Goal: Information Seeking & Learning: Compare options

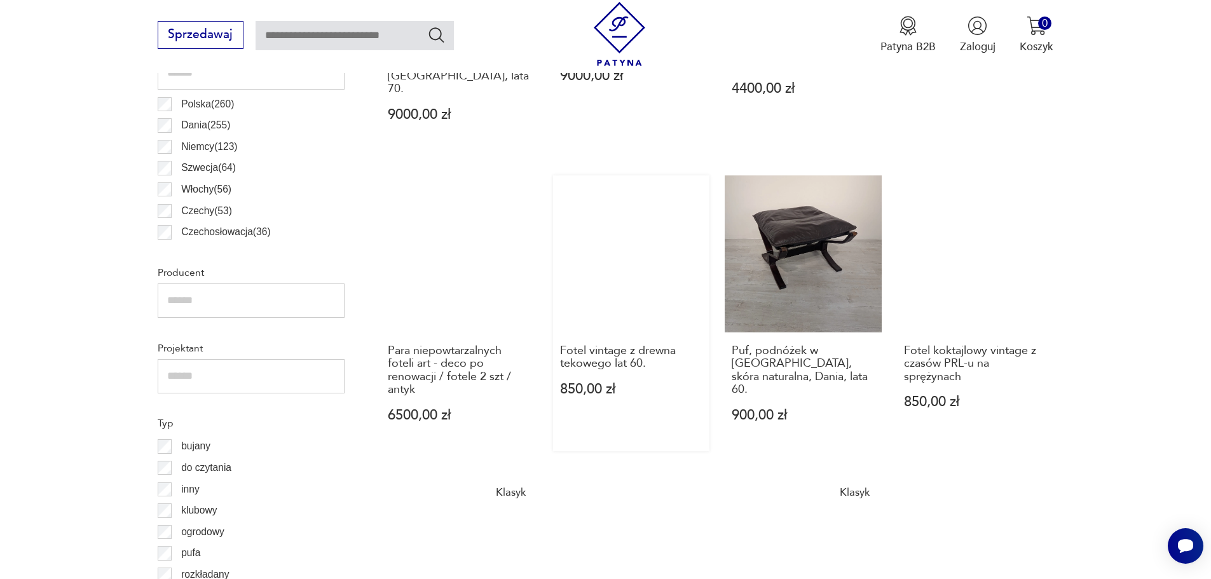
scroll to position [741, 0]
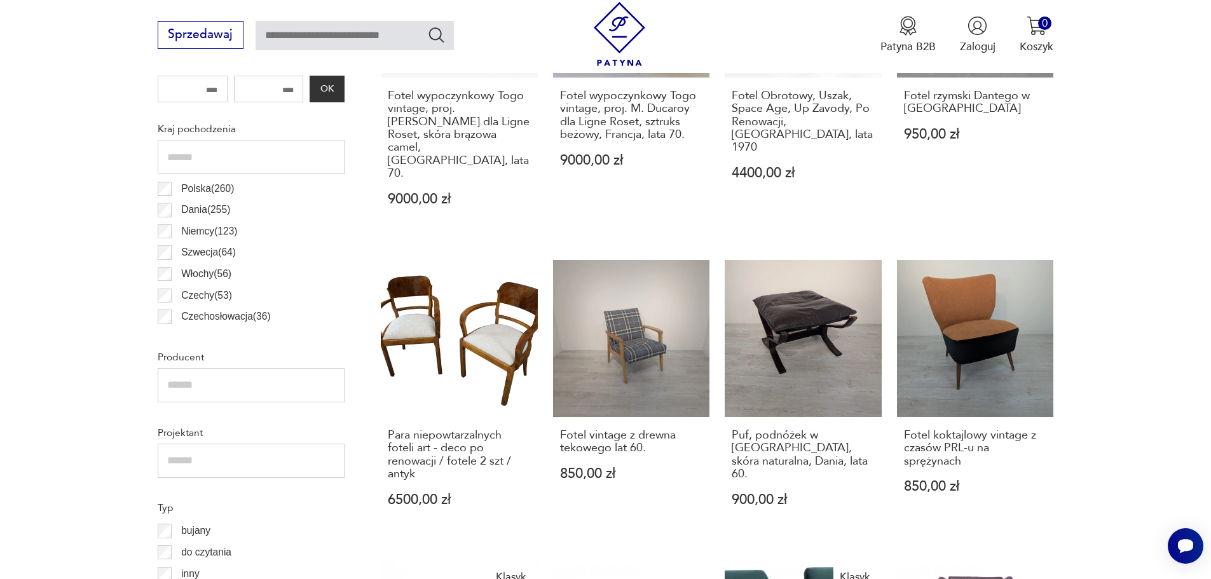
click at [200, 191] on p "Polska ( 260 )" at bounding box center [207, 189] width 53 height 17
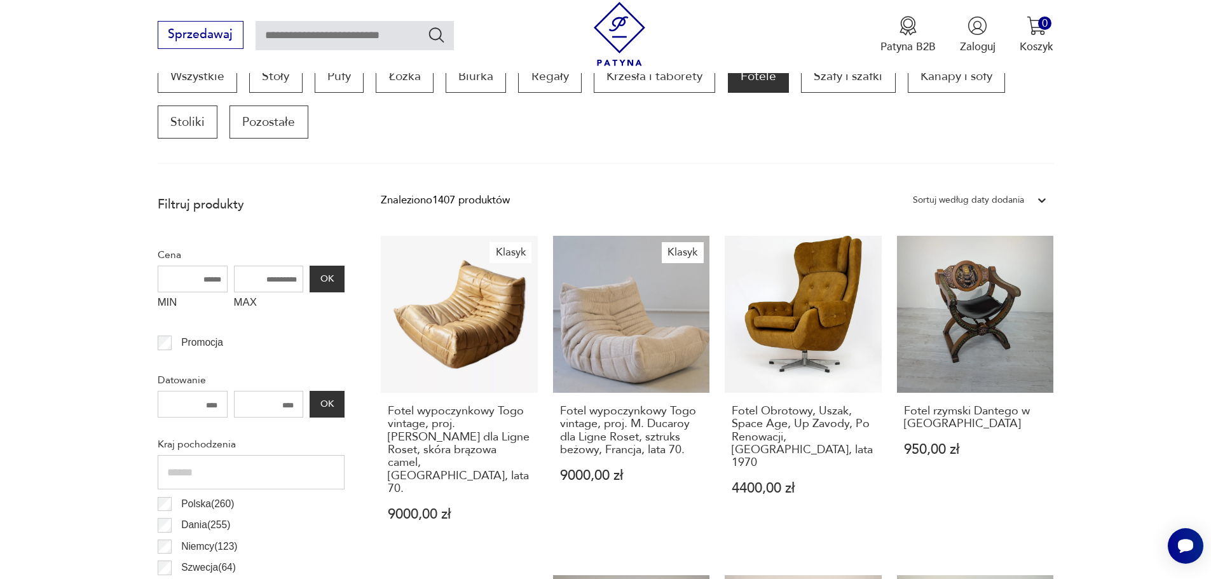
scroll to position [424, 0]
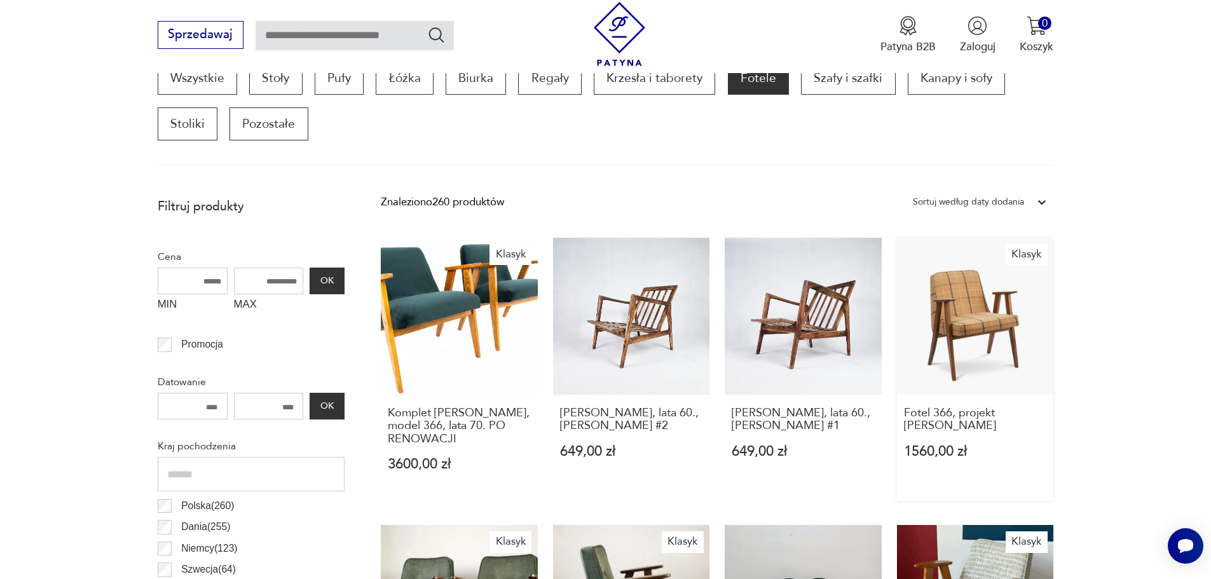
click at [961, 371] on link "Klasyk Fotel 366, projekt [PERSON_NAME] 1560,00 zł" at bounding box center [975, 369] width 157 height 263
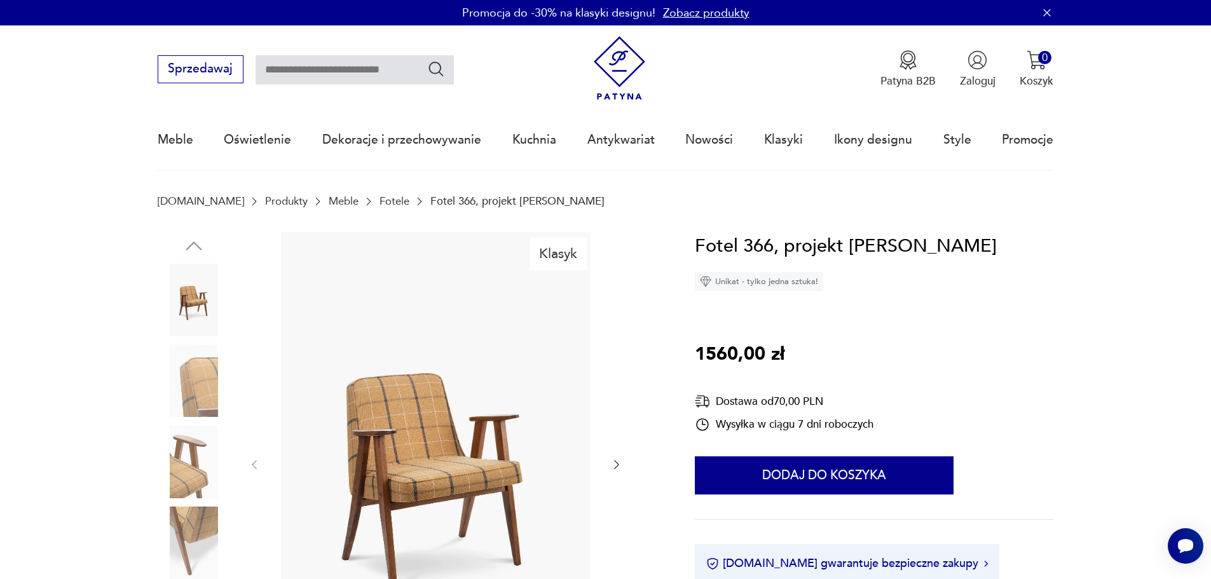
click at [438, 416] on img at bounding box center [436, 464] width 319 height 464
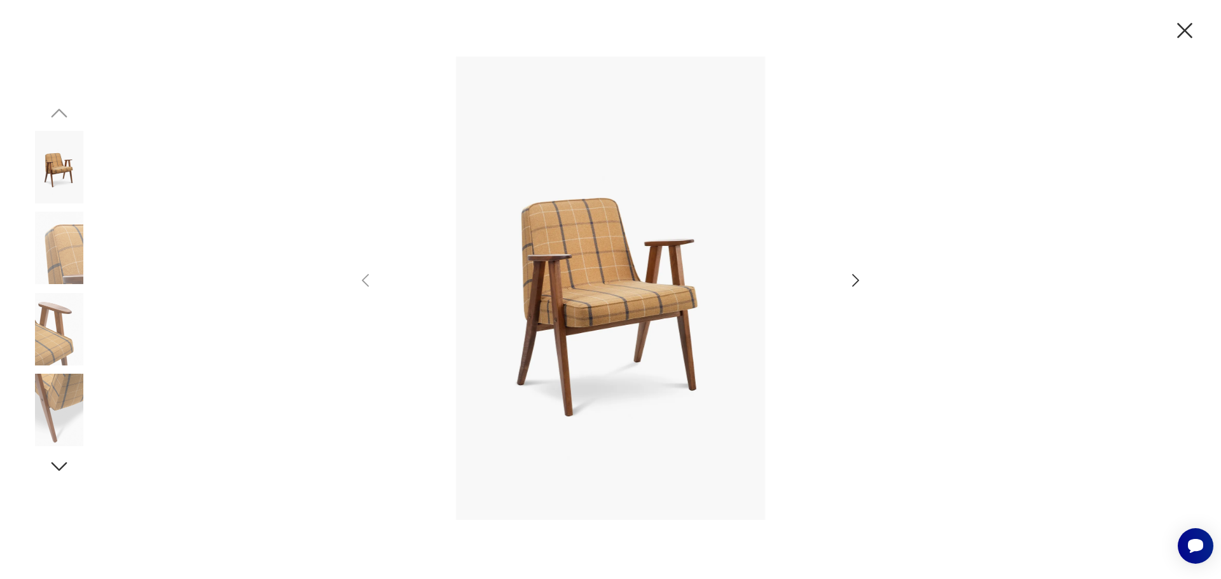
click at [861, 287] on icon "button" at bounding box center [855, 281] width 18 height 18
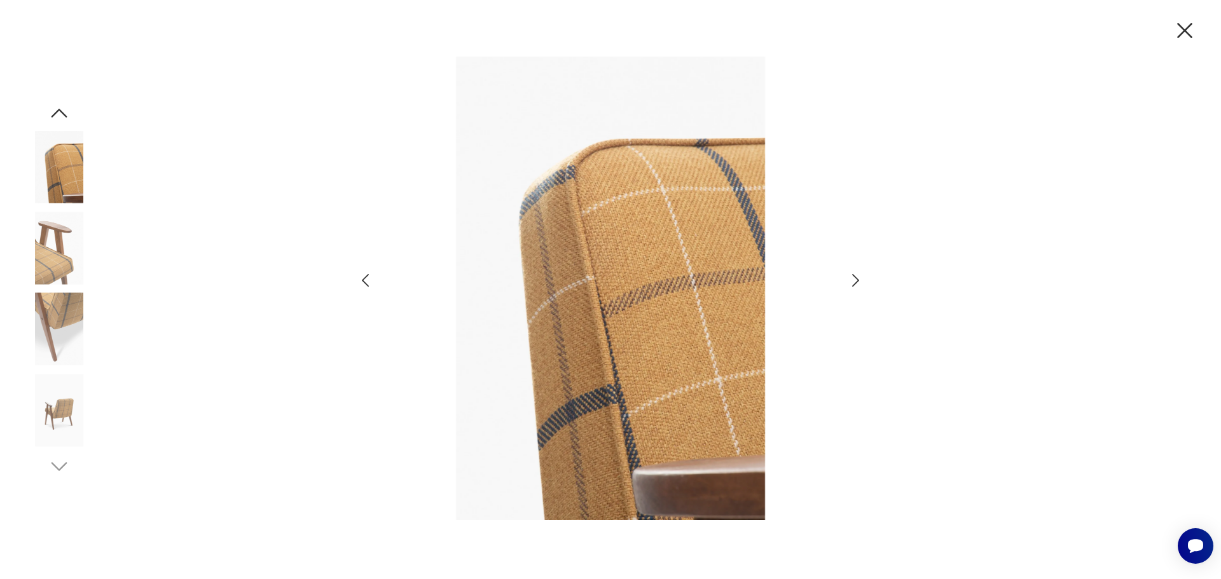
click at [858, 280] on icon "button" at bounding box center [855, 280] width 7 height 13
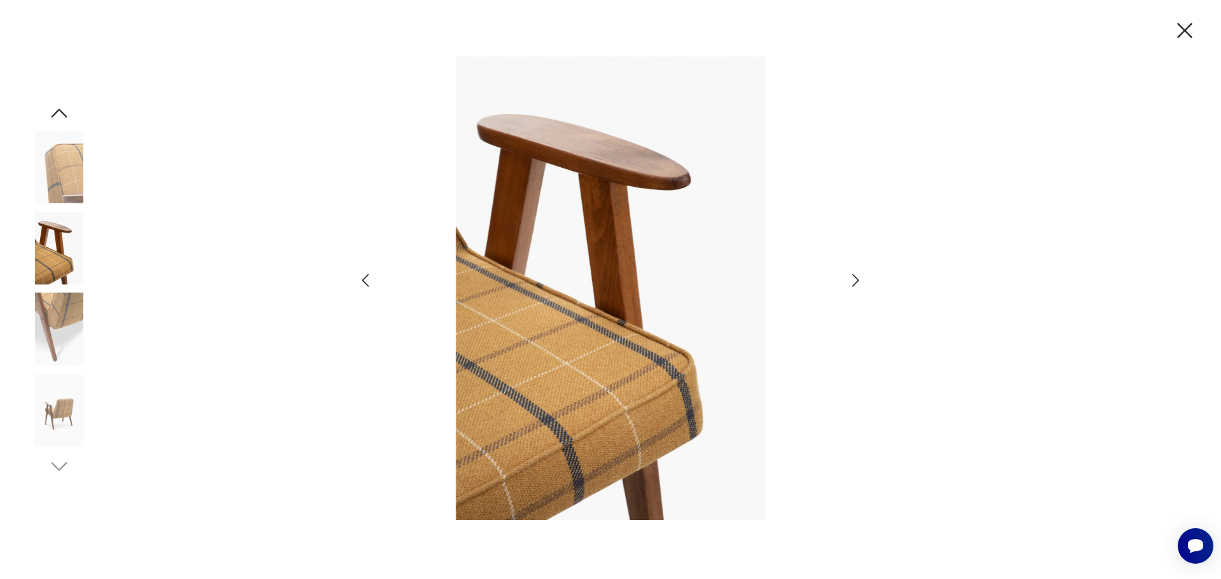
click at [858, 280] on icon "button" at bounding box center [855, 280] width 7 height 13
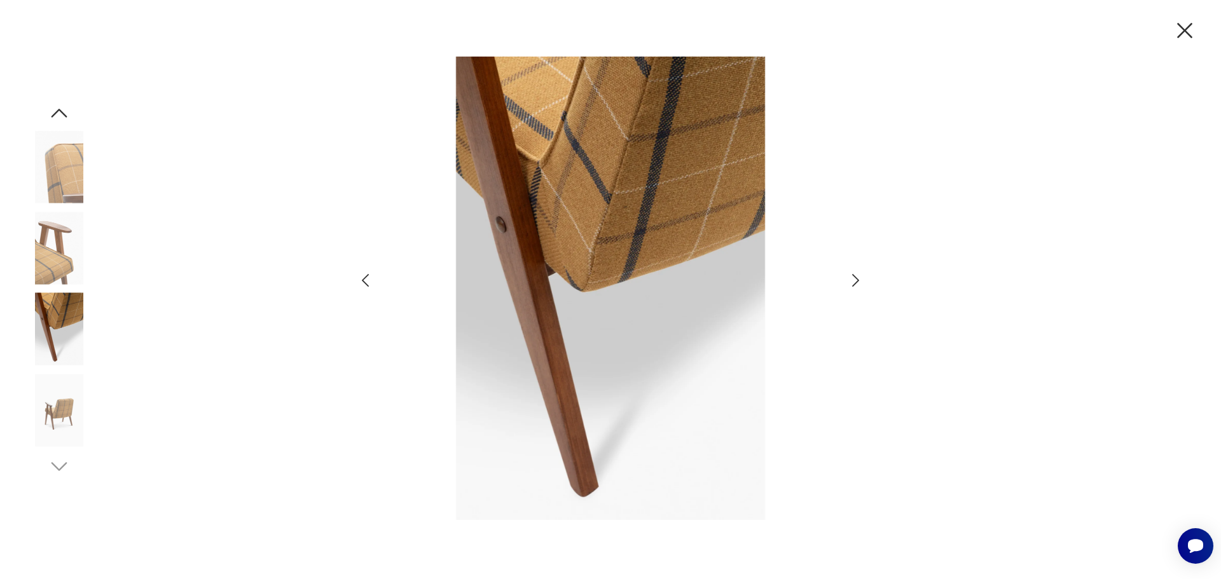
click at [858, 280] on icon "button" at bounding box center [855, 280] width 7 height 13
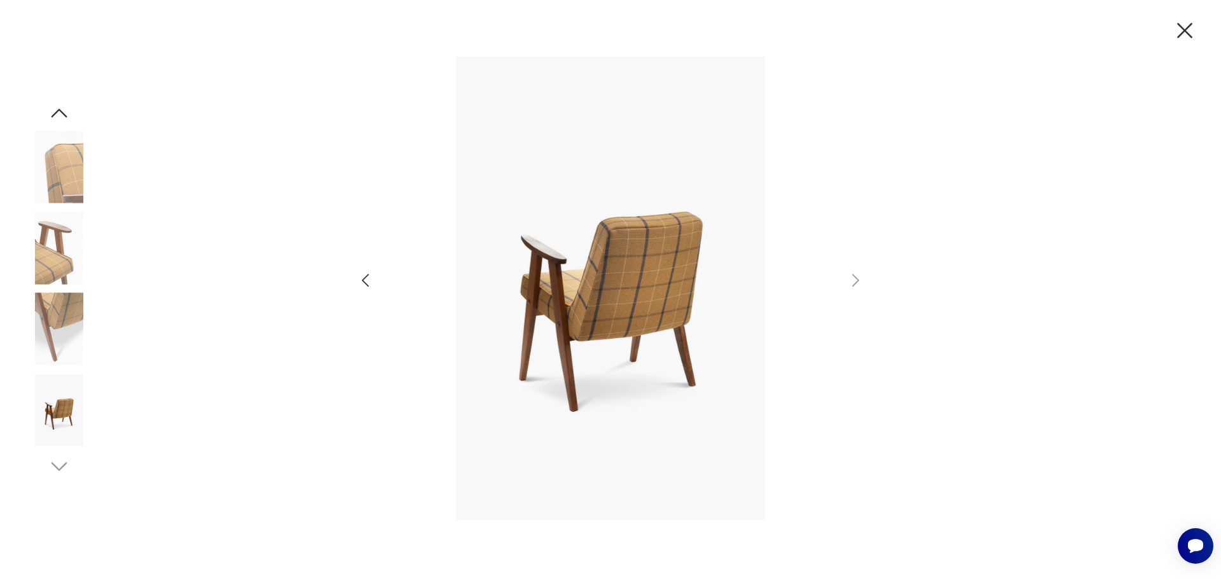
click at [1190, 28] on icon "button" at bounding box center [1184, 30] width 27 height 27
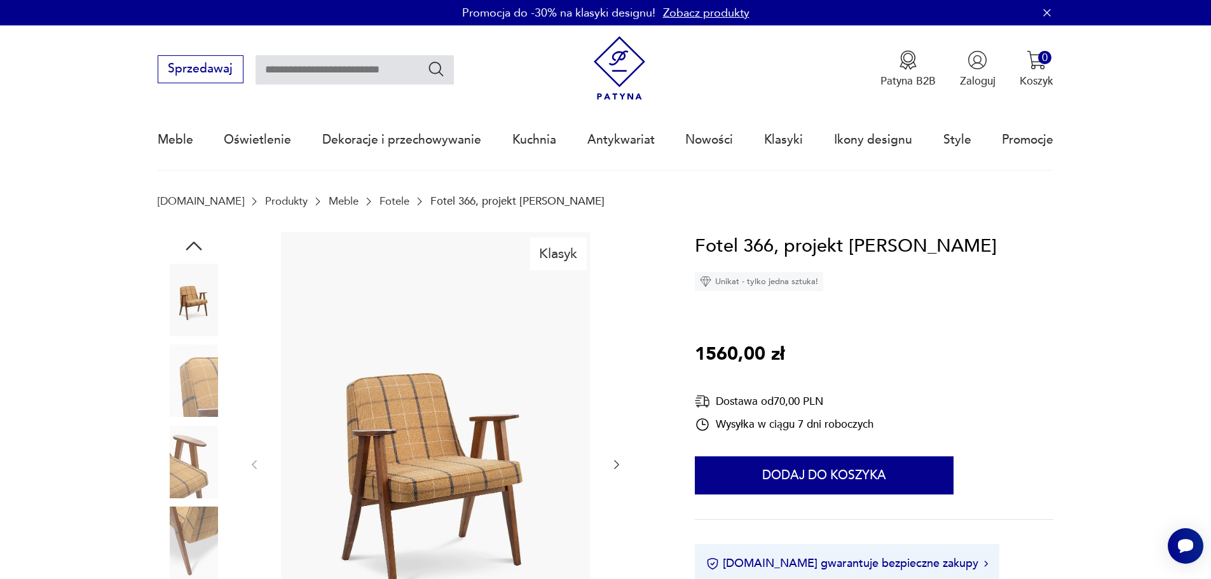
scroll to position [191, 0]
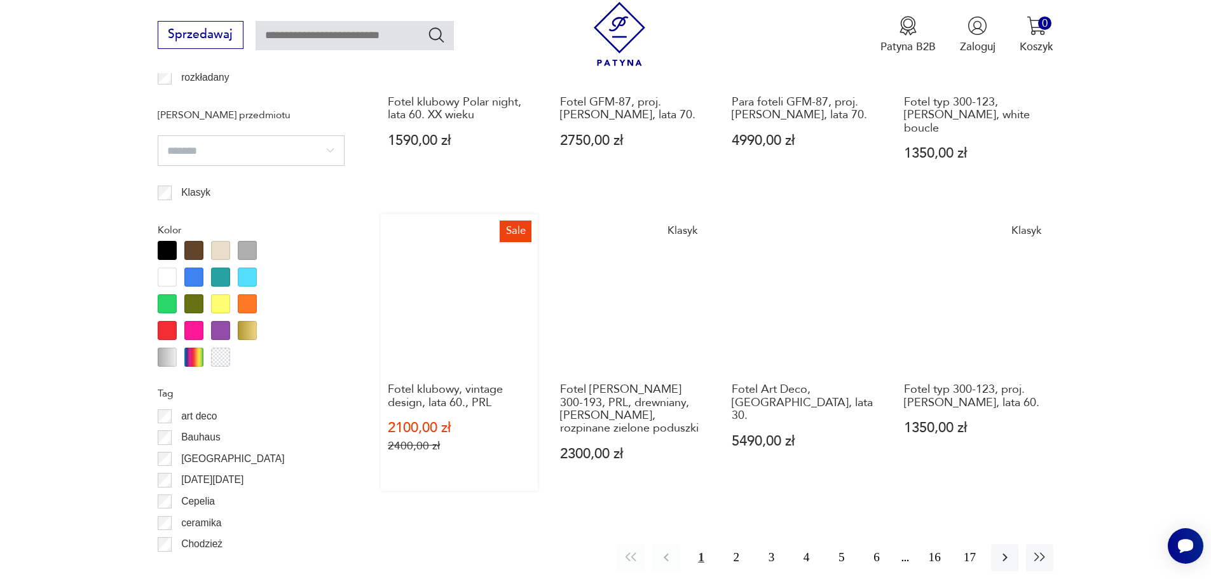
scroll to position [1377, 0]
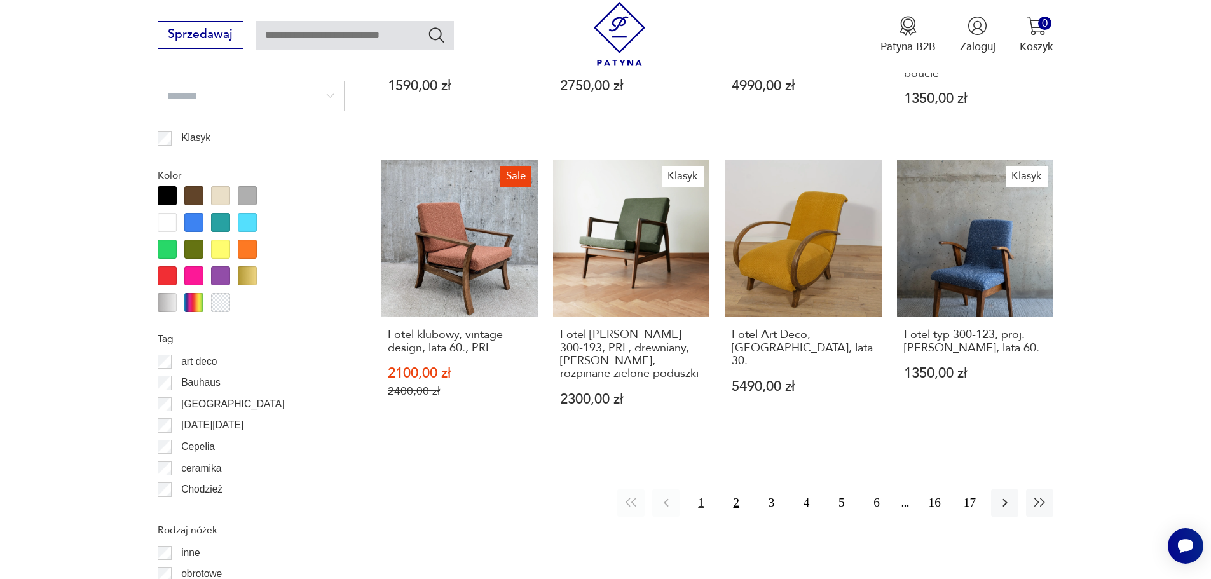
click at [739, 490] on button "2" at bounding box center [736, 503] width 27 height 27
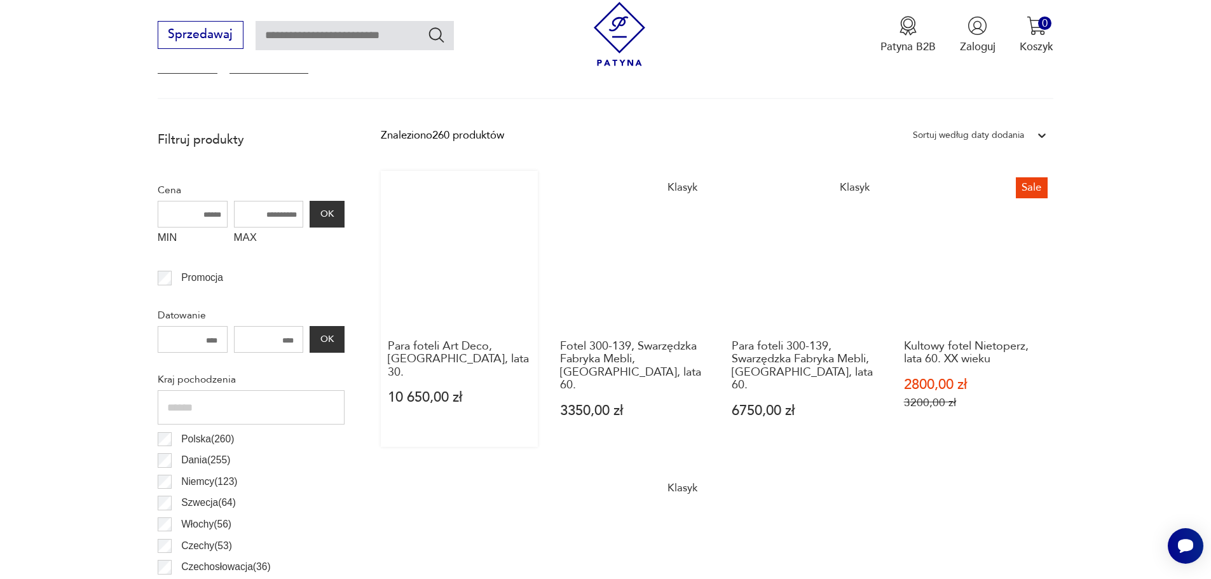
scroll to position [551, 0]
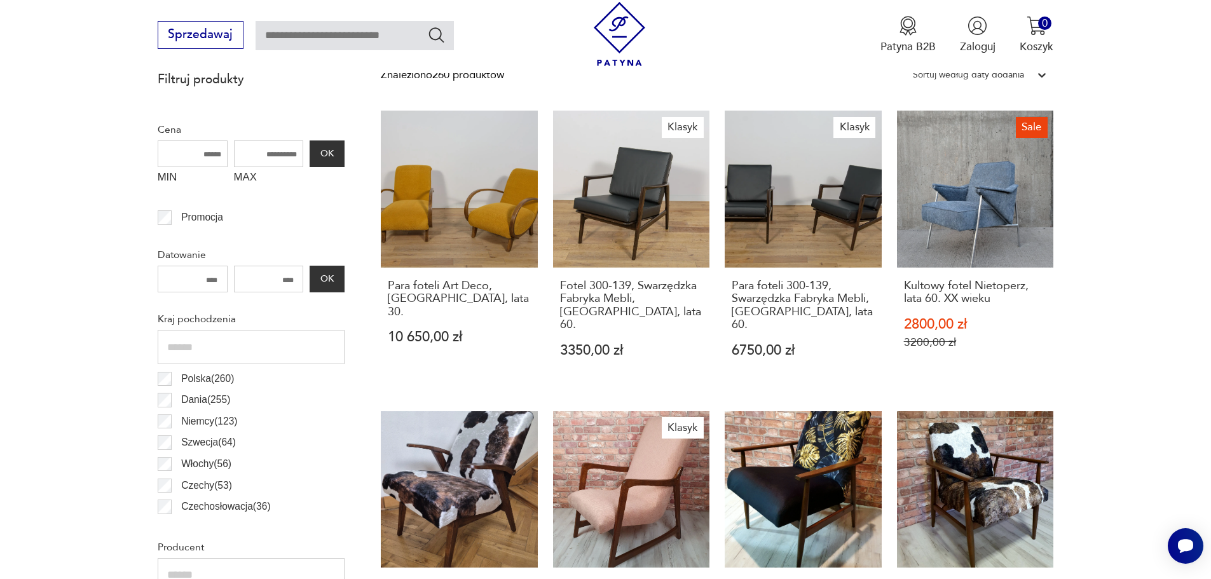
click at [260, 156] on input "MAX" at bounding box center [269, 154] width 70 height 27
type input "****"
click at [316, 156] on button "OK" at bounding box center [327, 154] width 34 height 27
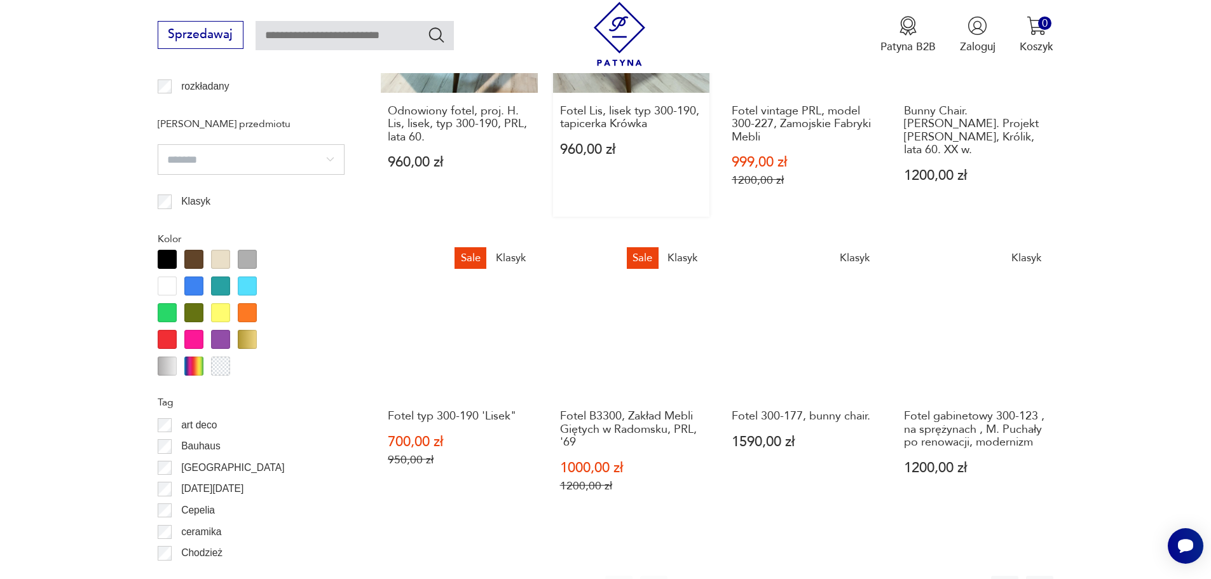
scroll to position [1441, 0]
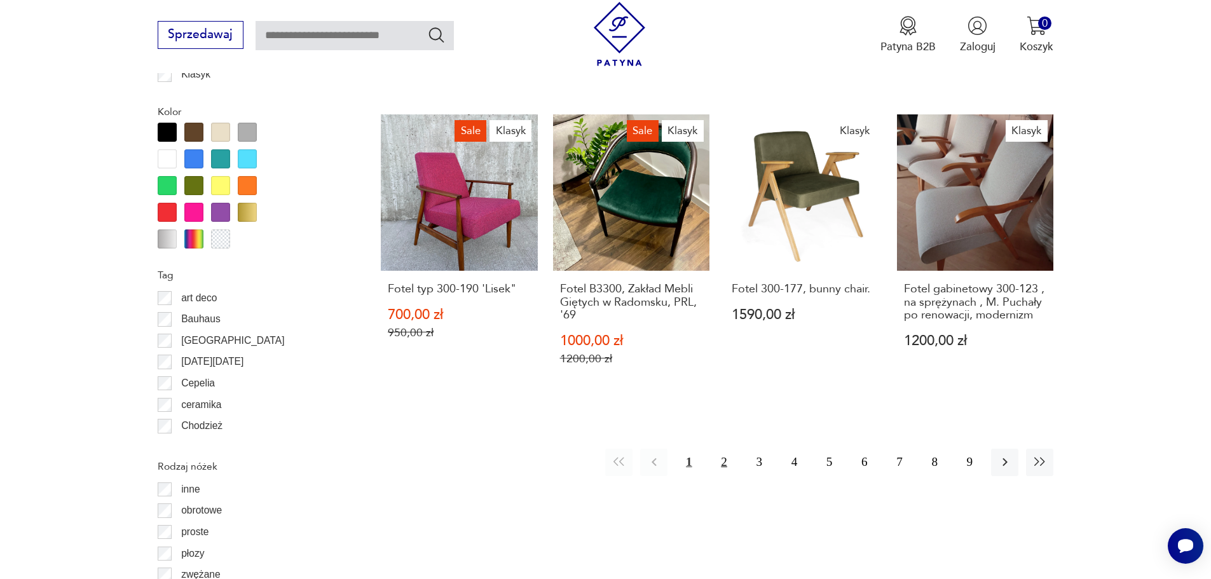
click at [719, 460] on button "2" at bounding box center [723, 462] width 27 height 27
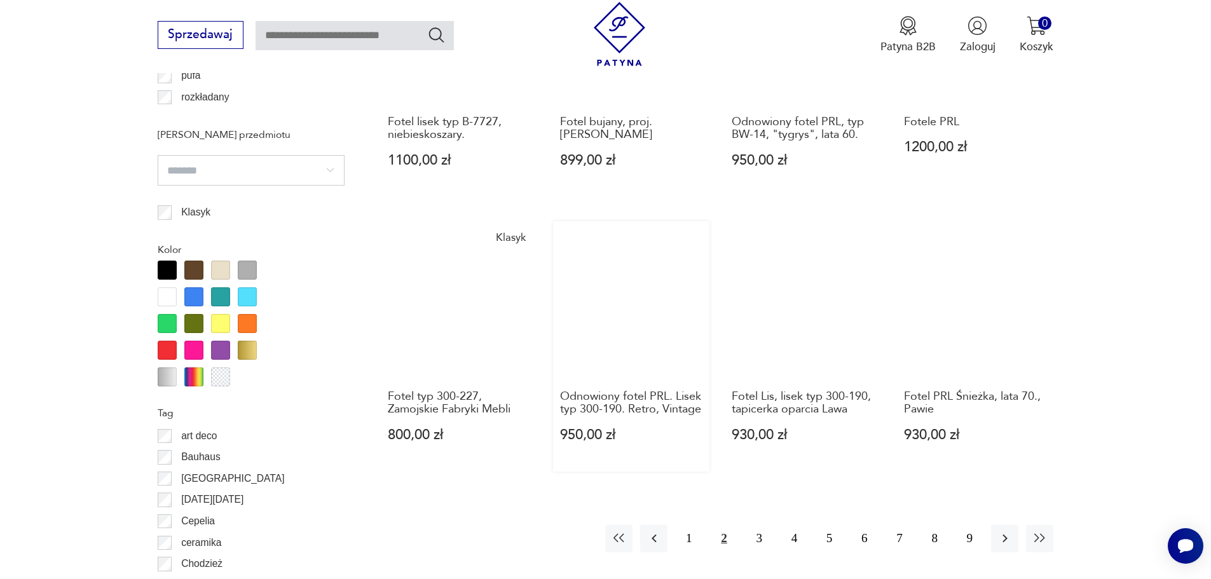
scroll to position [1441, 0]
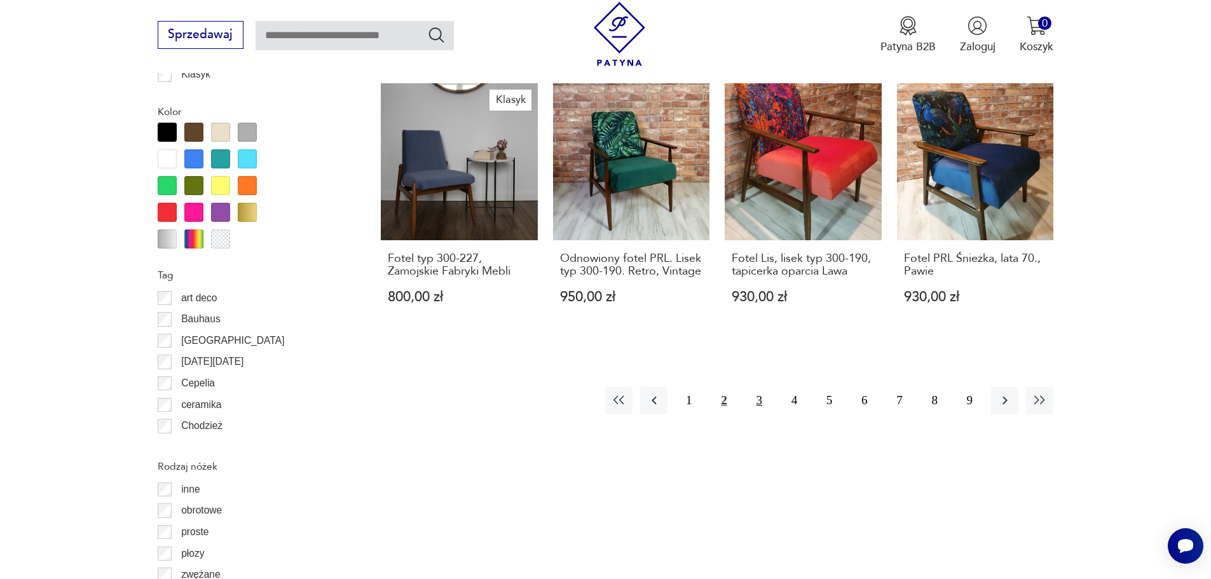
click at [756, 387] on button "3" at bounding box center [759, 400] width 27 height 27
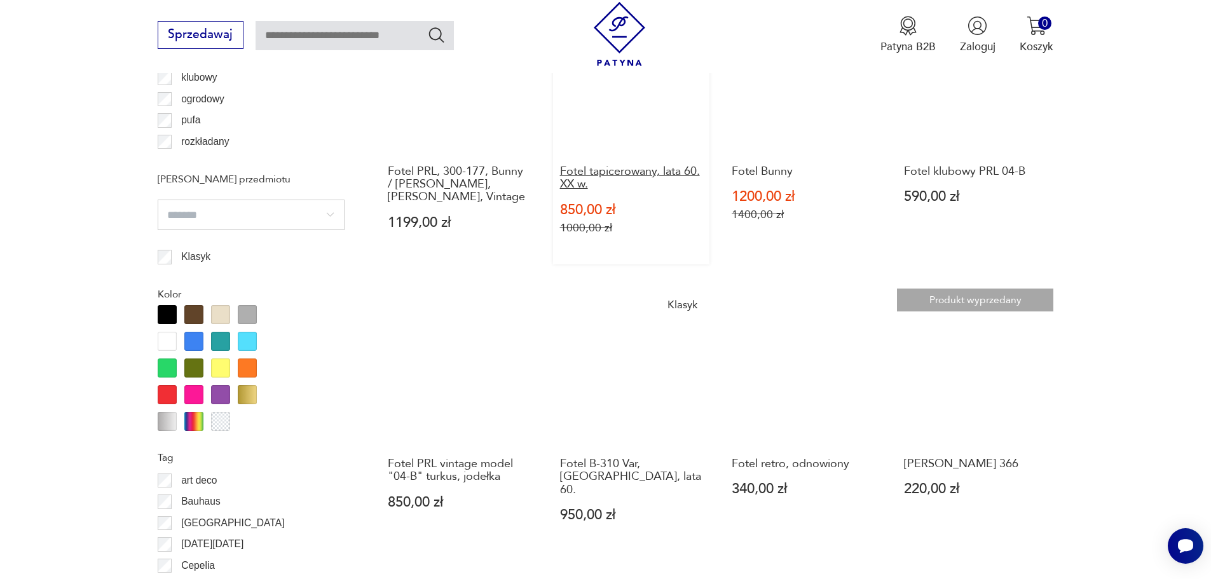
scroll to position [1377, 0]
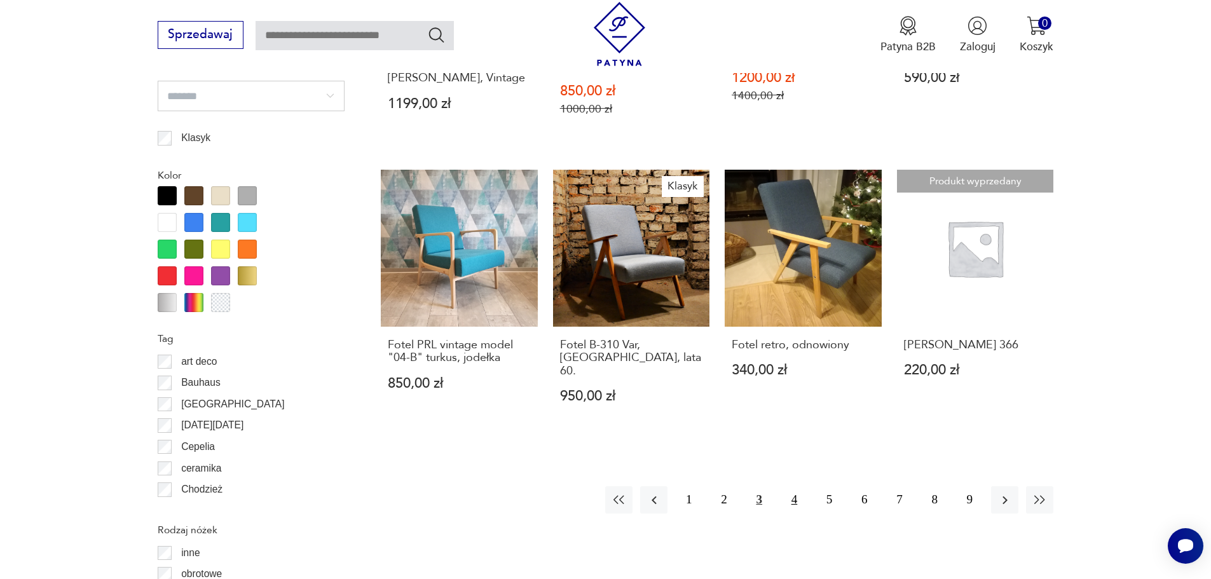
click at [797, 486] on button "4" at bounding box center [794, 499] width 27 height 27
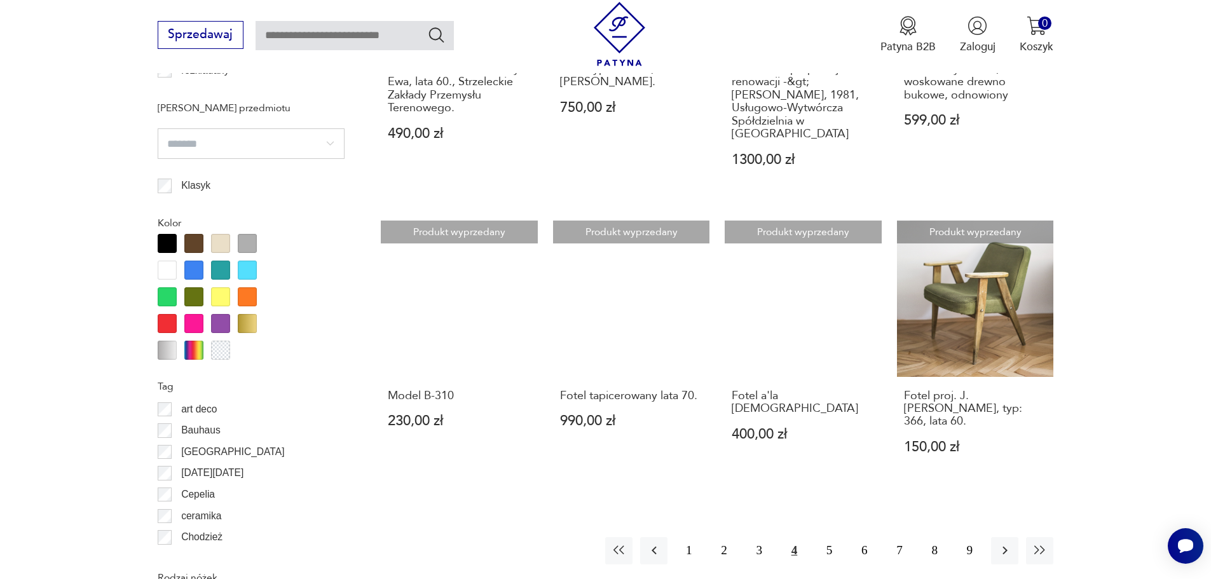
scroll to position [1441, 0]
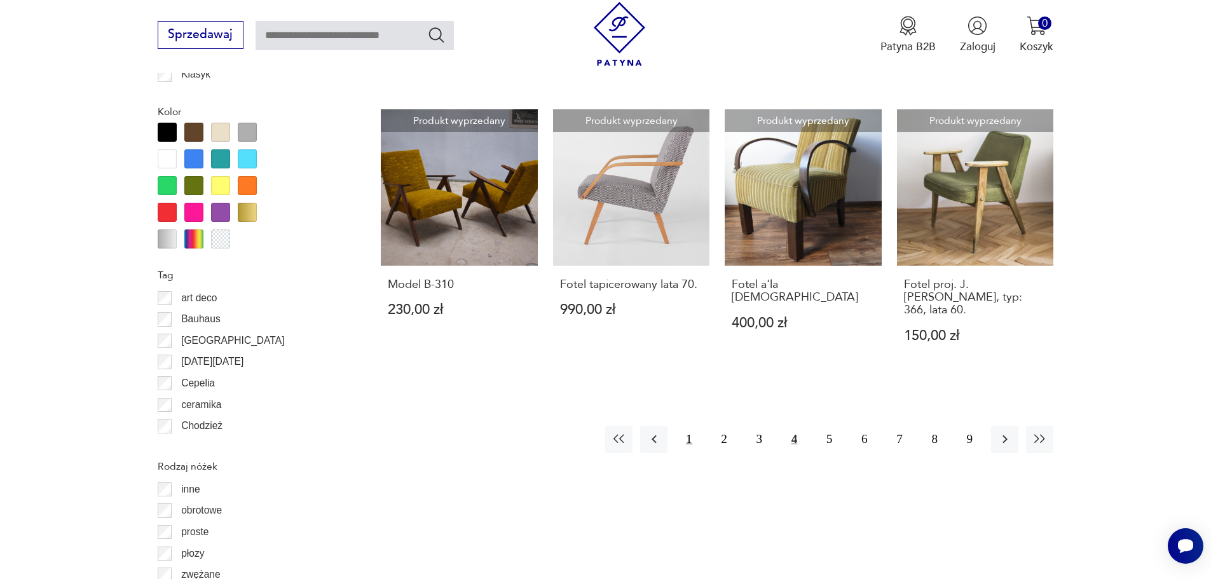
click at [687, 426] on button "1" at bounding box center [688, 439] width 27 height 27
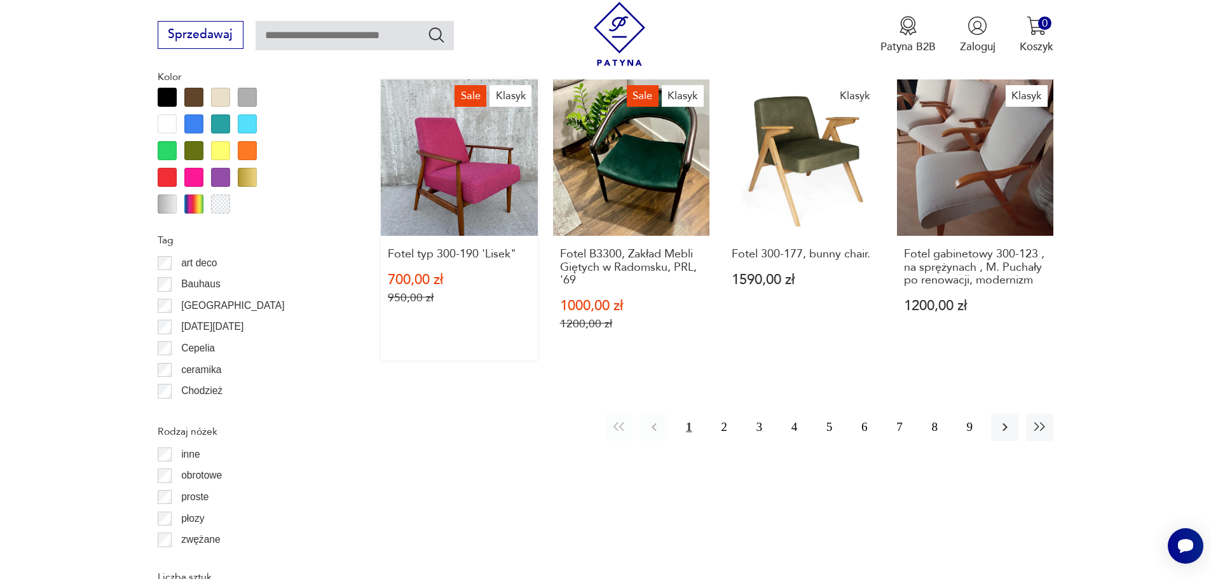
scroll to position [1632, 0]
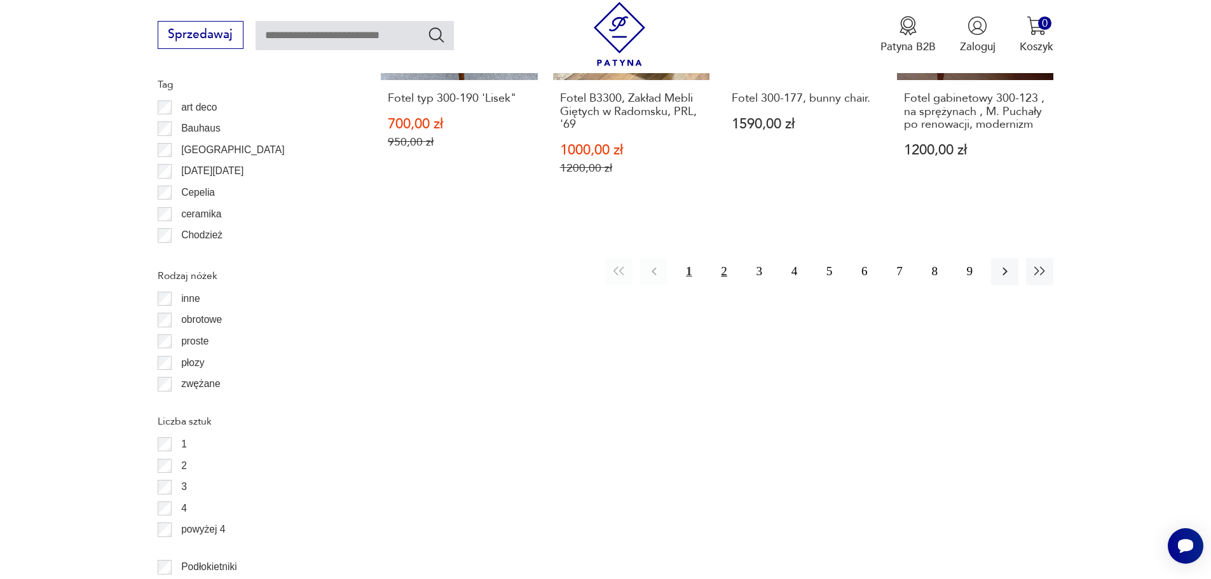
click at [724, 275] on button "2" at bounding box center [723, 271] width 27 height 27
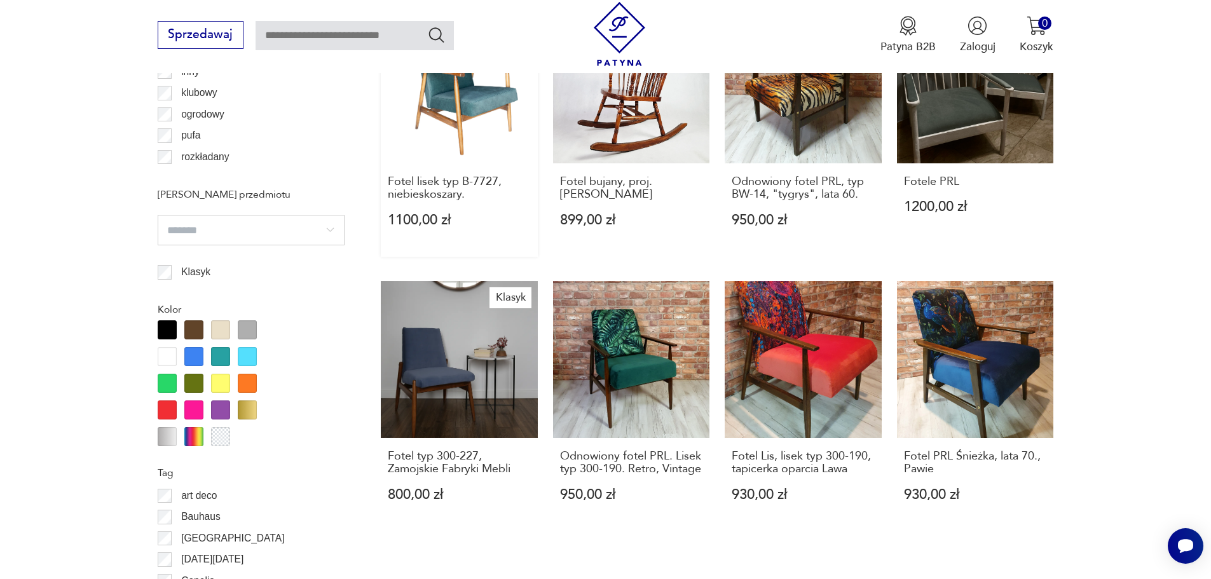
scroll to position [1377, 0]
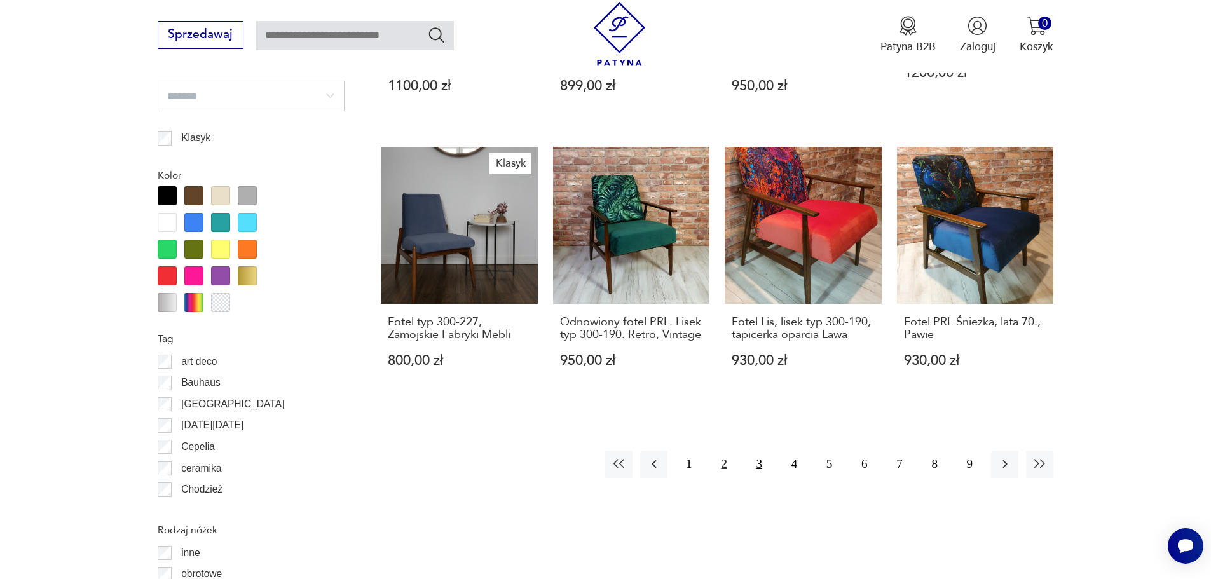
click at [757, 453] on button "3" at bounding box center [759, 464] width 27 height 27
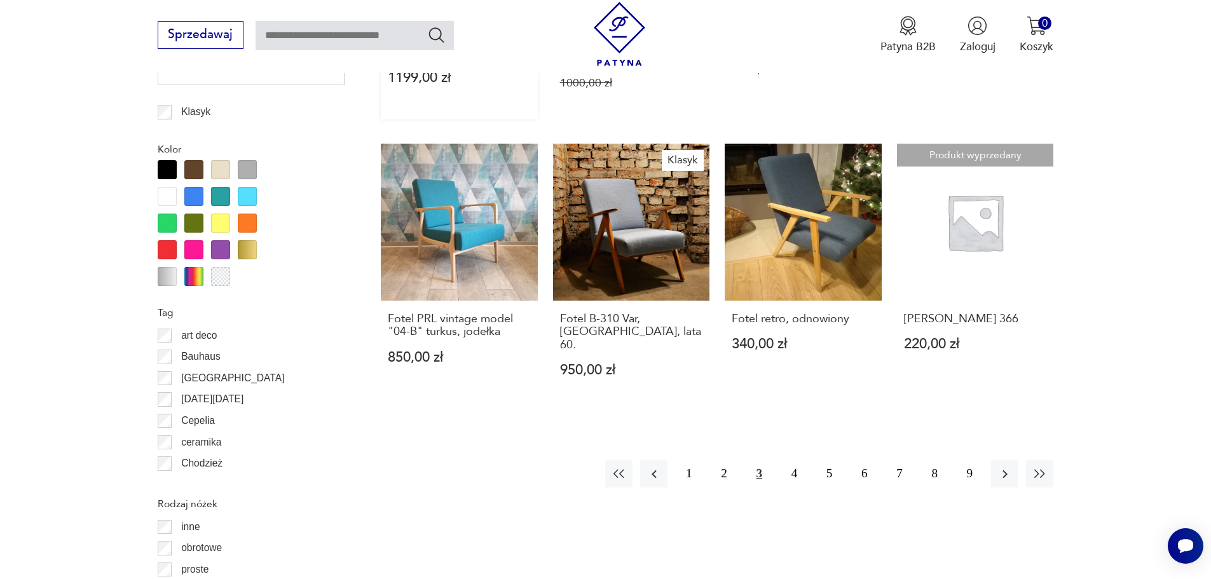
scroll to position [1505, 0]
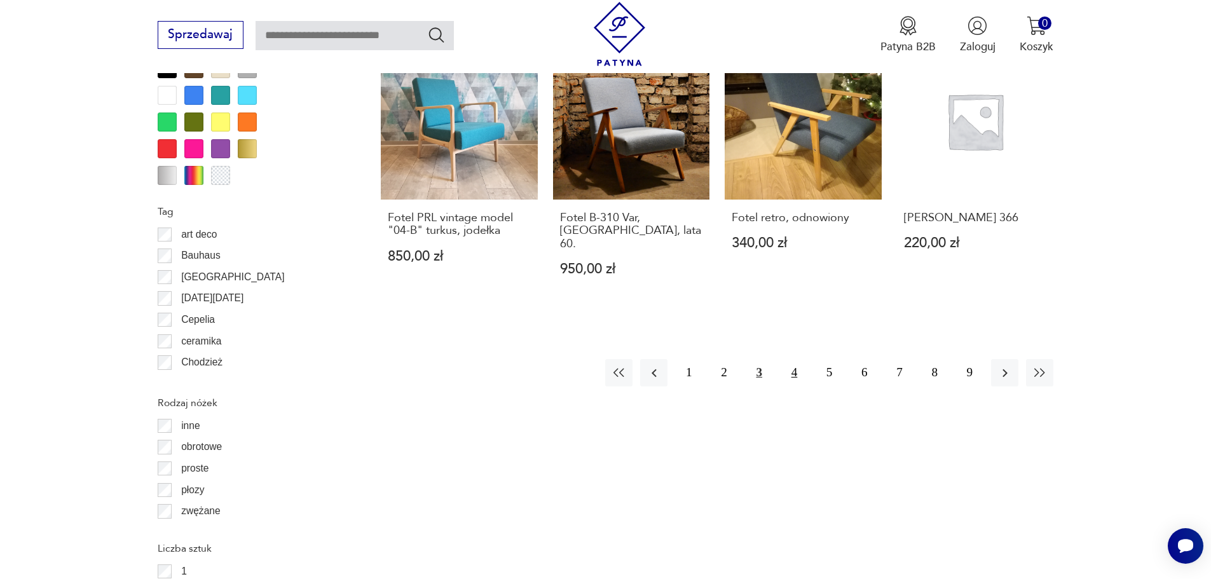
click at [801, 359] on button "4" at bounding box center [794, 372] width 27 height 27
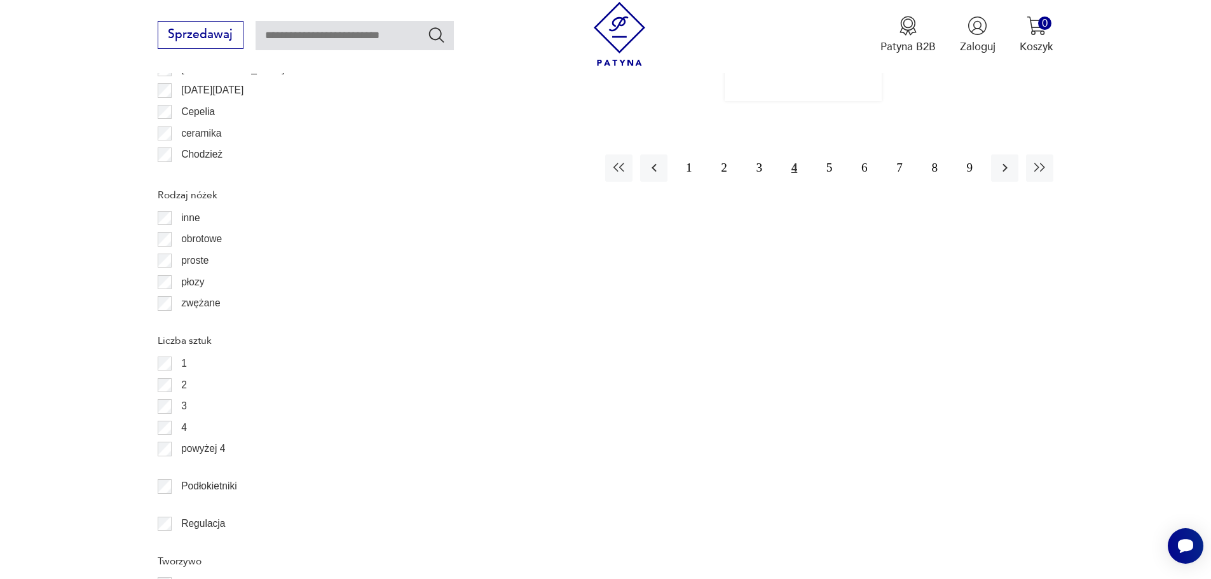
scroll to position [1568, 0]
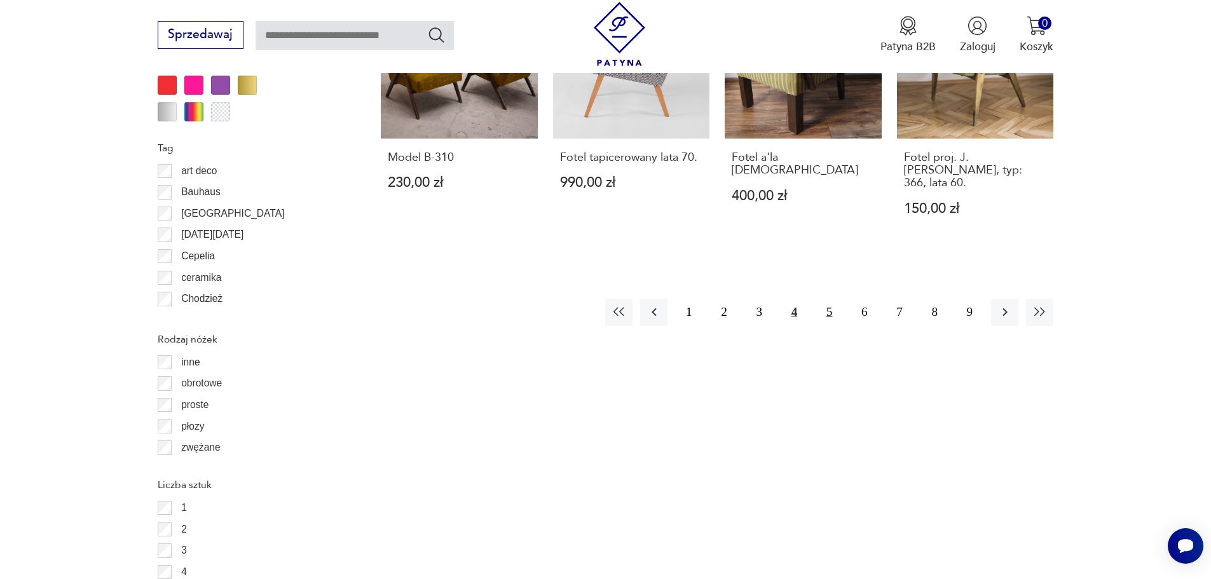
click at [836, 299] on button "5" at bounding box center [829, 312] width 27 height 27
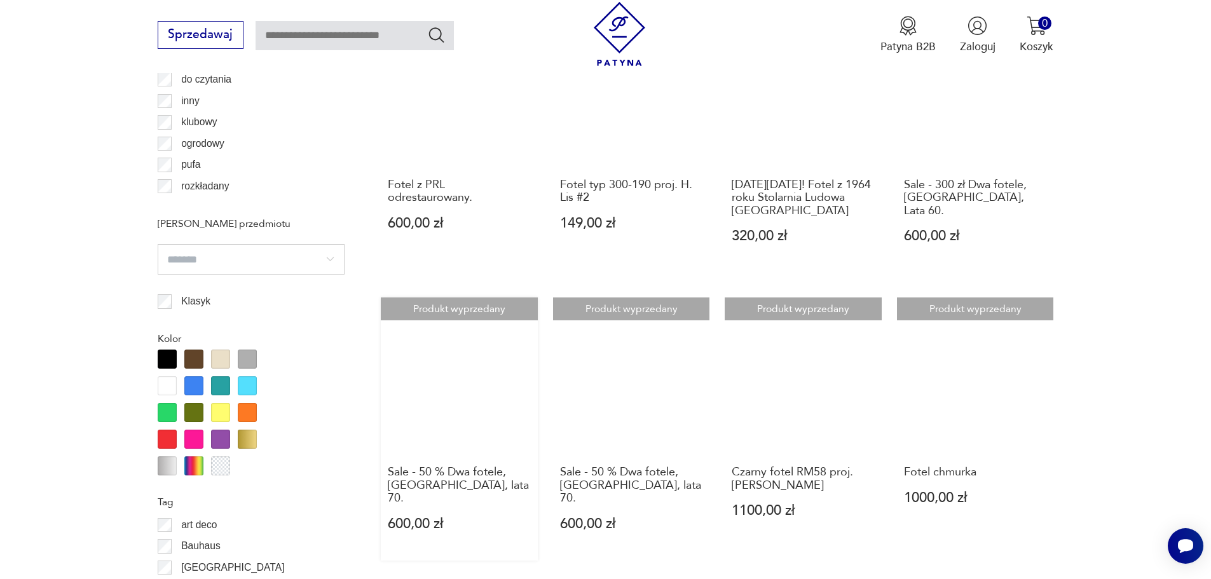
scroll to position [1314, 0]
